Goal: Find specific page/section: Find specific page/section

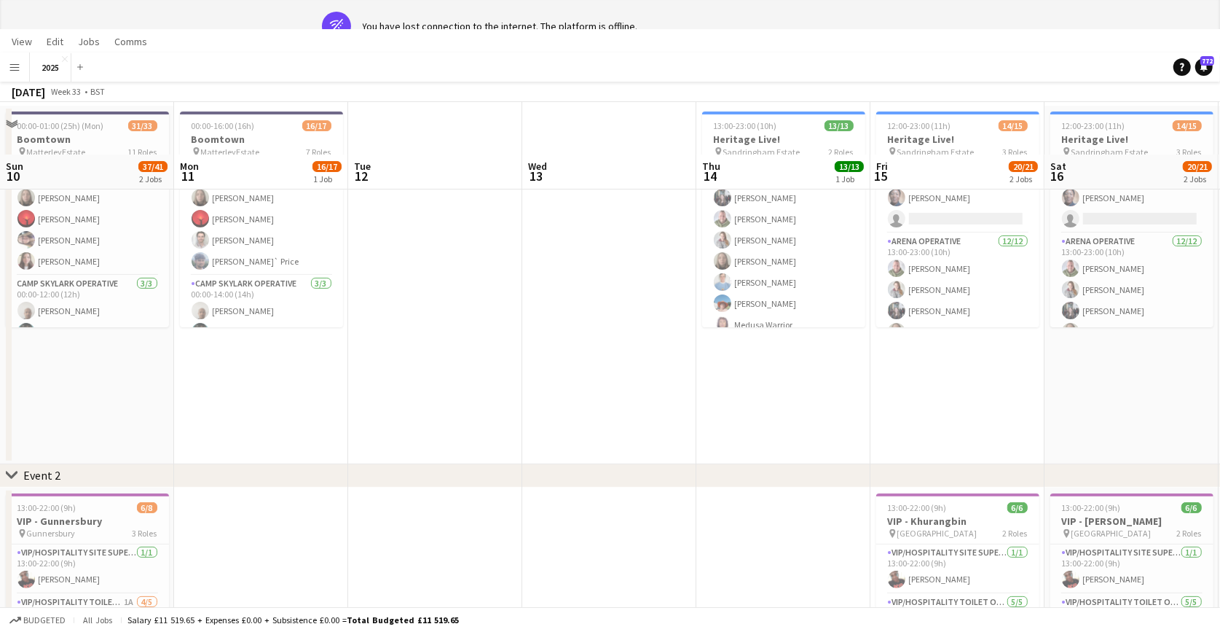
scroll to position [0, 870]
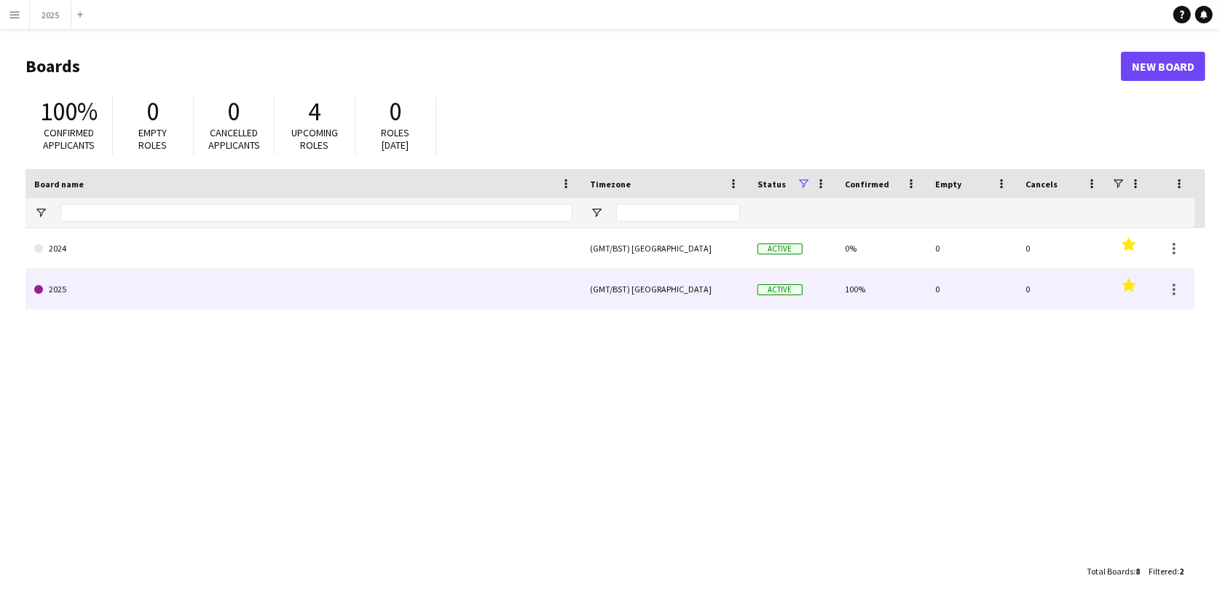
click at [107, 278] on link "2025" at bounding box center [303, 289] width 538 height 41
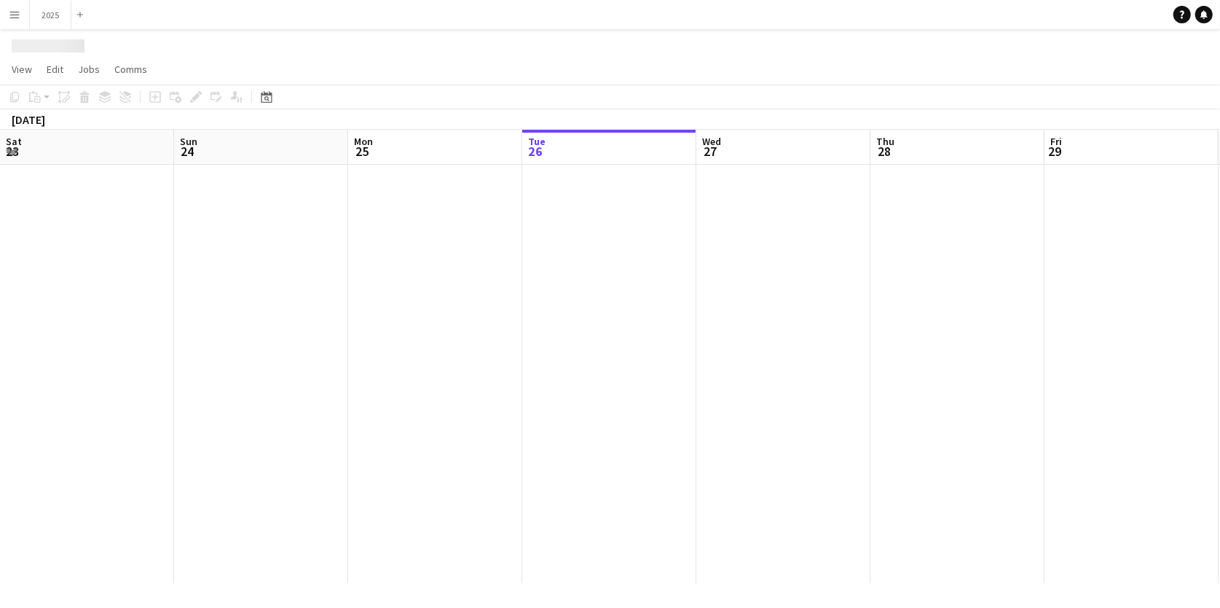
scroll to position [0, 347]
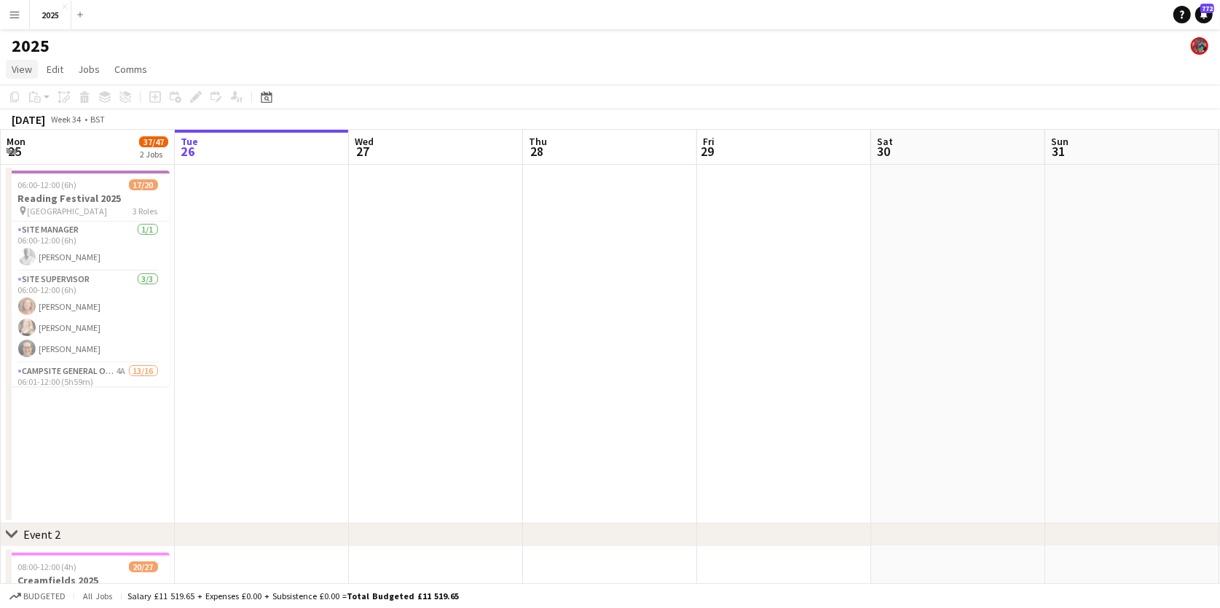
click at [17, 65] on span "View" at bounding box center [22, 69] width 20 height 13
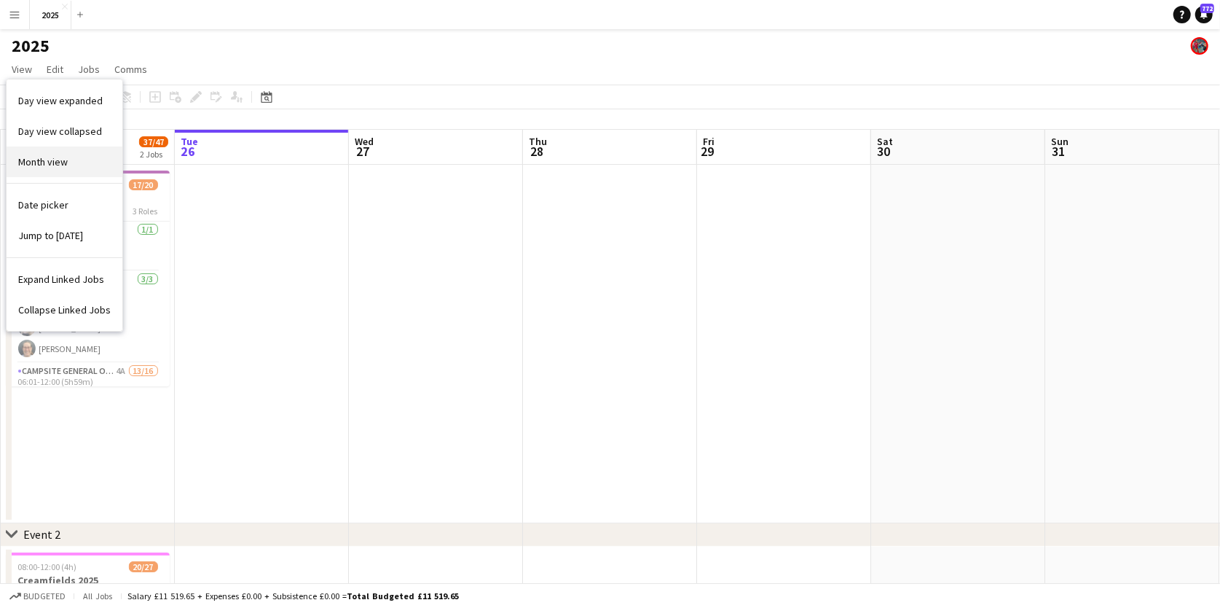
click at [31, 173] on link "Month view" at bounding box center [65, 161] width 116 height 31
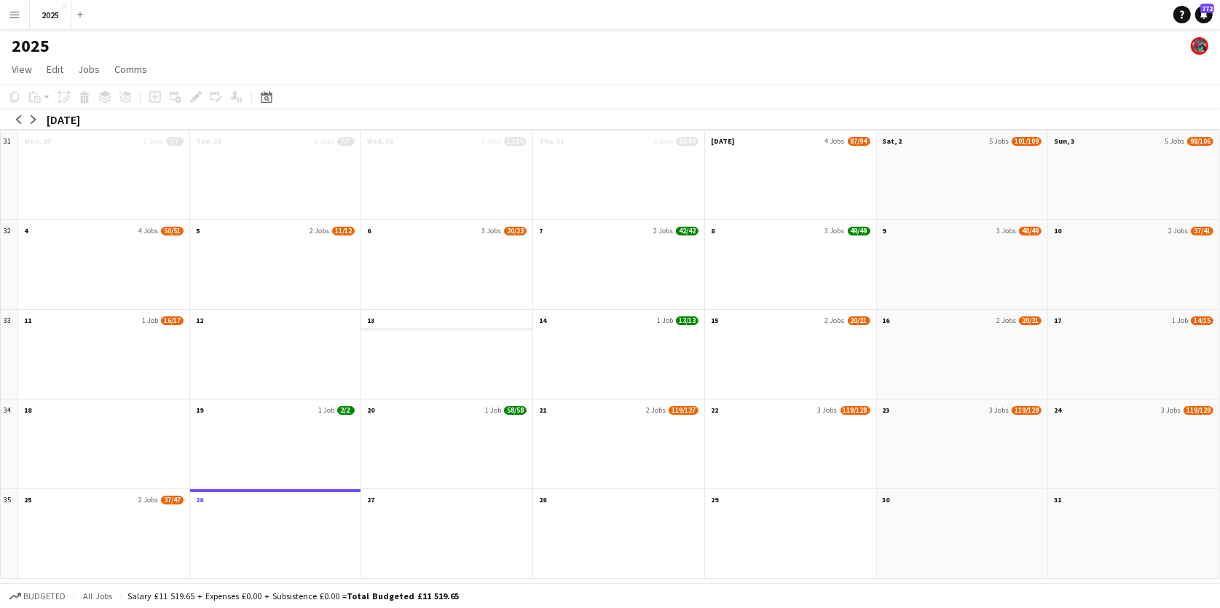
click at [386, 322] on app-month-view-date-header "13" at bounding box center [446, 319] width 171 height 18
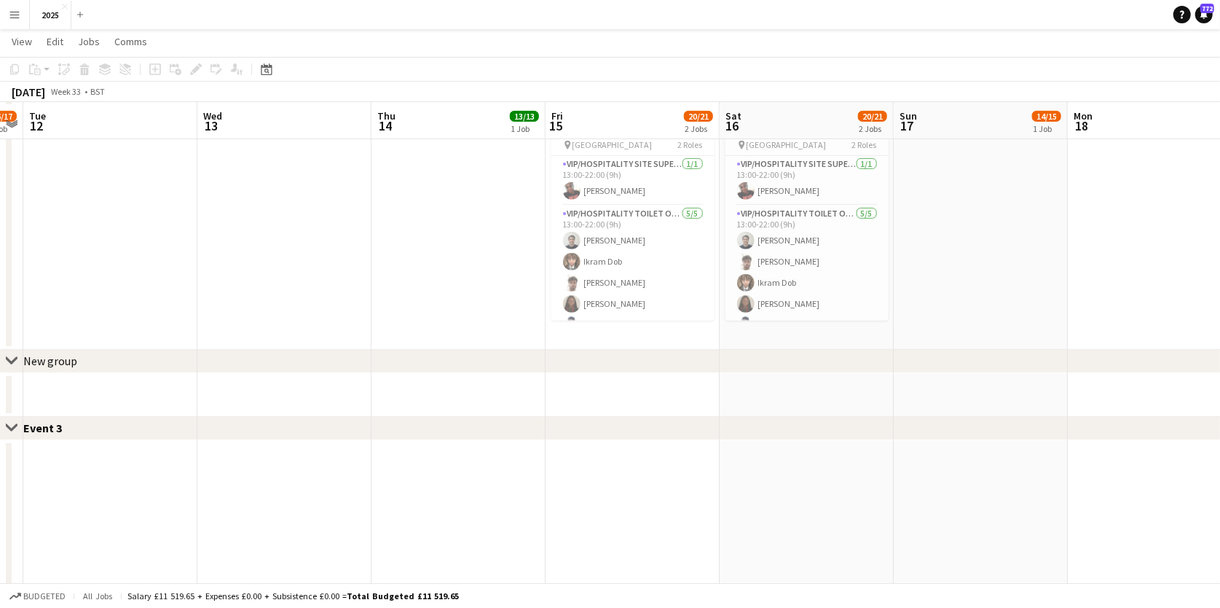
scroll to position [449, 0]
